Goal: Task Accomplishment & Management: Use online tool/utility

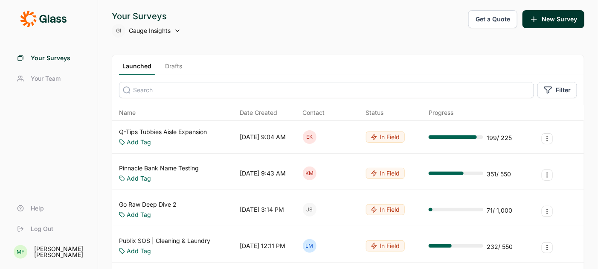
click at [148, 30] on span "Gauge Insights" at bounding box center [150, 30] width 42 height 9
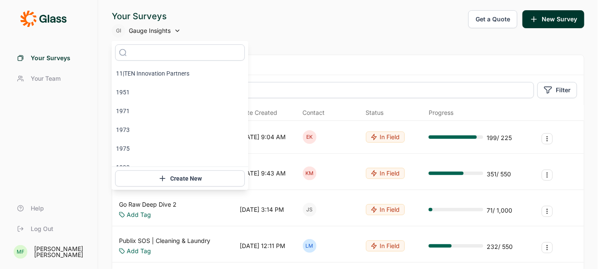
click at [145, 49] on input "text" at bounding box center [180, 52] width 130 height 16
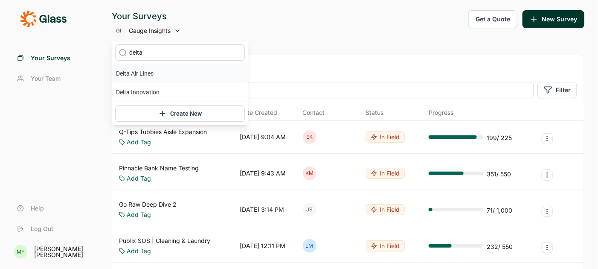
type input "delta"
click at [137, 77] on li "Delta Air Lines" at bounding box center [180, 73] width 136 height 19
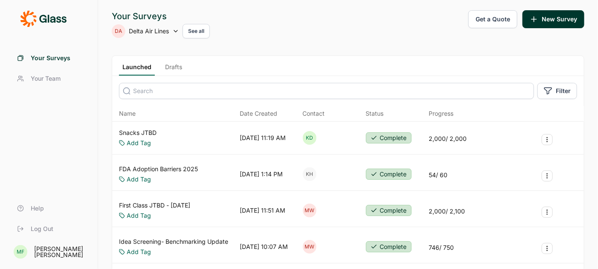
click at [138, 133] on link "Snacks JTBD" at bounding box center [138, 132] width 38 height 9
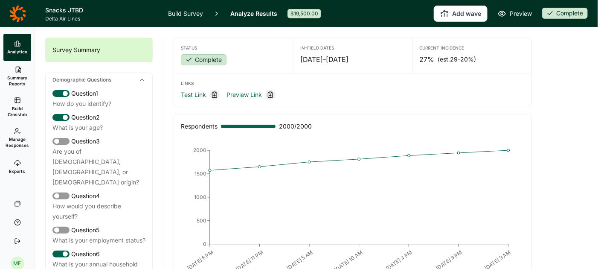
click at [195, 16] on link "Build Survey" at bounding box center [185, 13] width 35 height 27
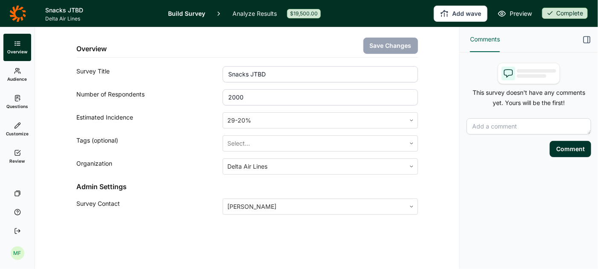
click at [21, 106] on span "Questions" at bounding box center [17, 106] width 22 height 6
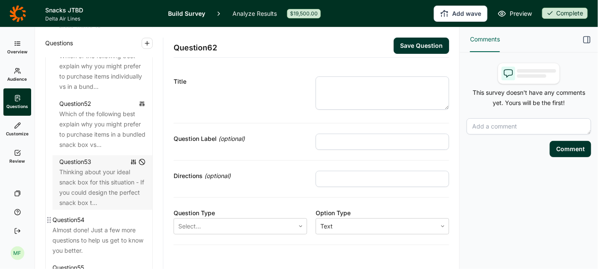
scroll to position [3102, 0]
click at [117, 168] on div "Thinking about your ideal snack box for this situation - If you could design th…" at bounding box center [102, 188] width 86 height 41
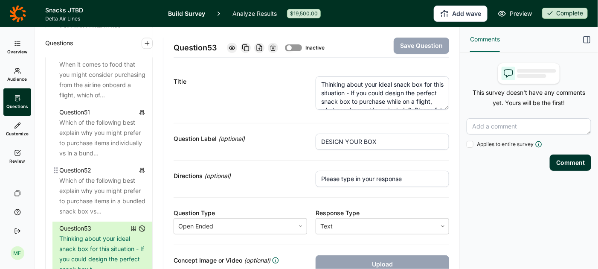
scroll to position [3038, 0]
